Goal: Information Seeking & Learning: Find contact information

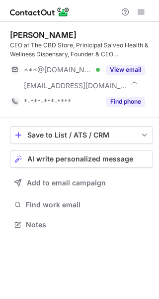
scroll to position [218, 159]
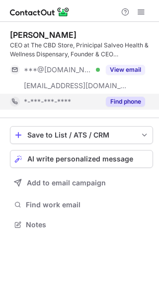
click at [120, 103] on button "Find phone" at bounding box center [125, 102] width 39 height 10
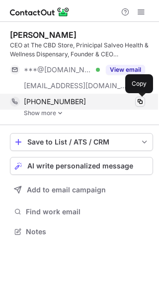
click at [136, 101] on span at bounding box center [140, 102] width 8 height 8
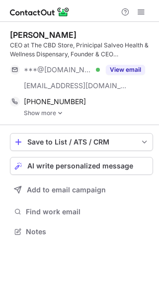
click at [46, 113] on link "Show more" at bounding box center [88, 113] width 129 height 7
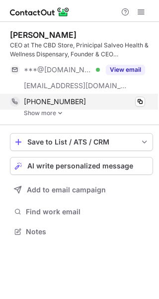
scroll to position [224, 159]
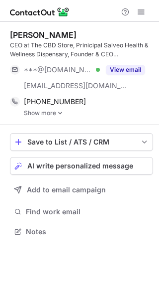
click at [48, 111] on link "Show more" at bounding box center [88, 113] width 129 height 7
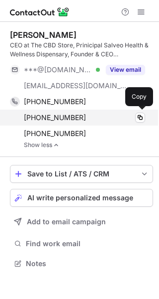
scroll to position [256, 159]
click at [138, 119] on span at bounding box center [140, 117] width 8 height 8
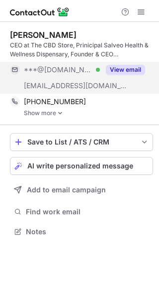
scroll to position [224, 159]
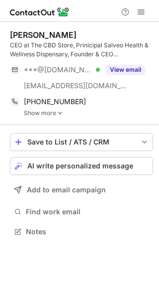
click at [40, 111] on link "Show more" at bounding box center [88, 113] width 129 height 7
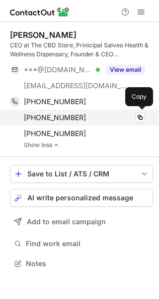
scroll to position [256, 159]
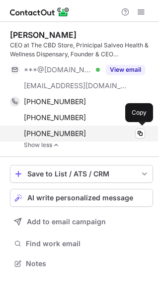
click at [83, 137] on div "+13093388900" at bounding box center [84, 133] width 121 height 9
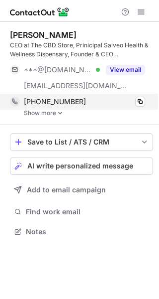
scroll to position [224, 159]
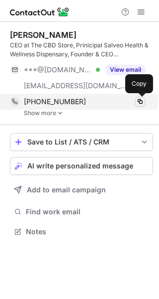
click at [141, 104] on span at bounding box center [140, 102] width 8 height 8
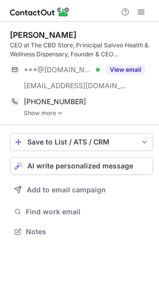
drag, startPoint x: 75, startPoint y: 36, endPoint x: 2, endPoint y: 33, distance: 72.2
click at [2, 33] on div "[PERSON_NAME] CEO at The CBD Store, Prinicipal Salveo Health & Wellness Dispens…" at bounding box center [79, 134] width 159 height 224
copy div "[PERSON_NAME]"
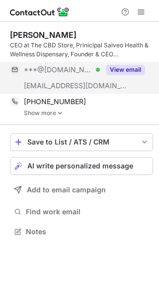
click at [135, 72] on button "View email" at bounding box center [125, 70] width 39 height 10
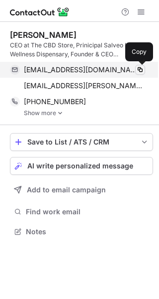
click at [141, 69] on span at bounding box center [140, 70] width 8 height 8
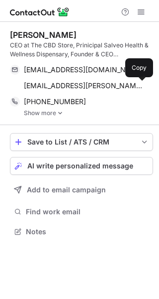
scroll to position [224, 159]
click at [142, 84] on span at bounding box center [140, 86] width 8 height 8
